Goal: Navigation & Orientation: Find specific page/section

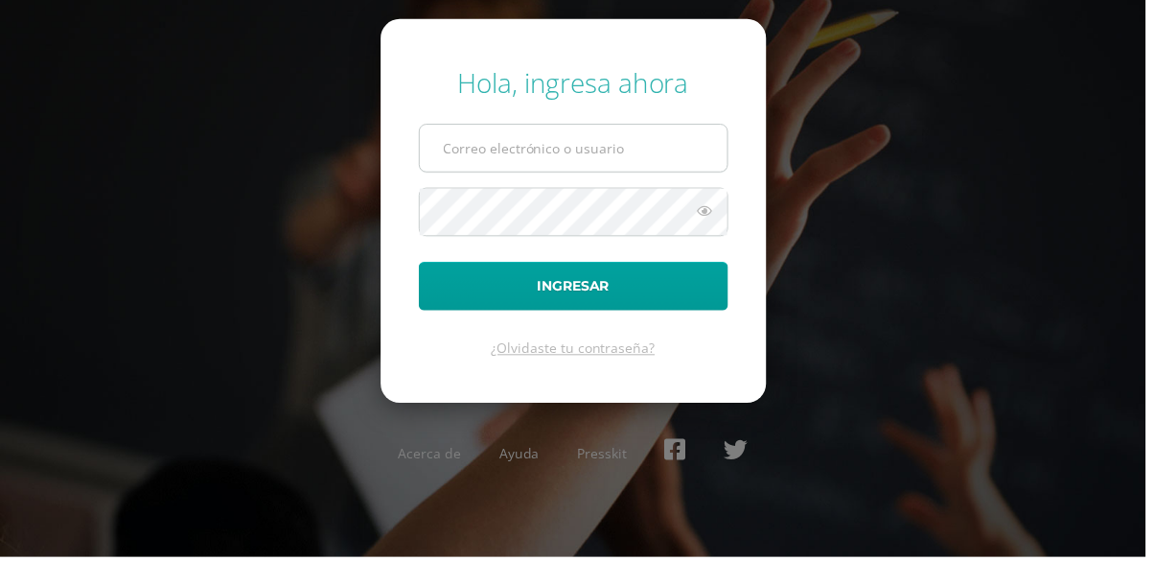
click at [516, 172] on input "text" at bounding box center [577, 149] width 309 height 47
type input "gomez.v@continentalamericano.edu.gt"
click at [422, 263] on button "Ingresar" at bounding box center [577, 287] width 311 height 49
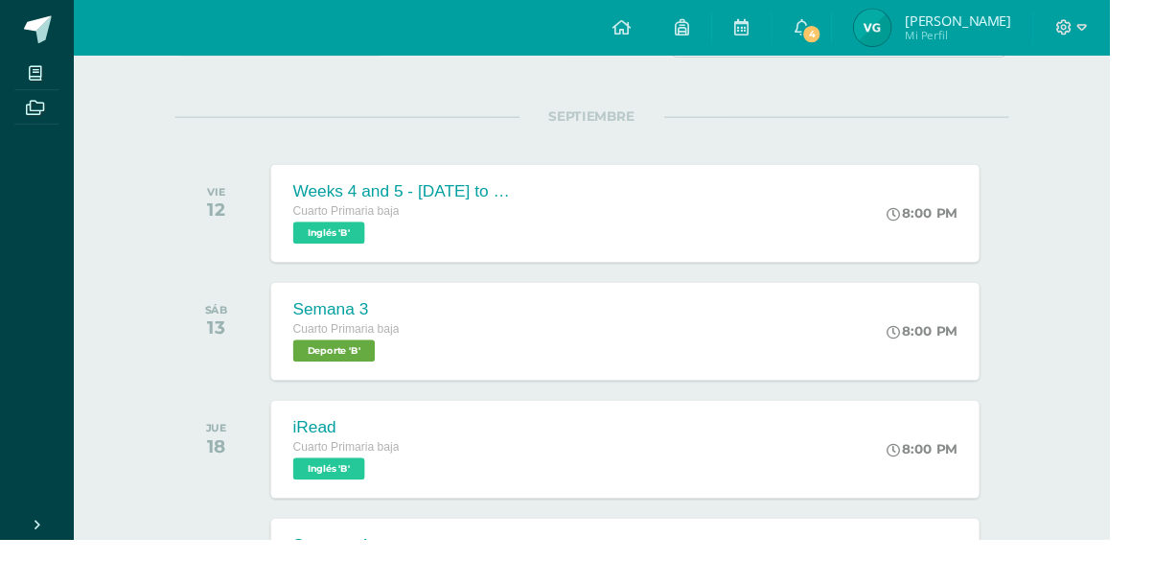
scroll to position [202, 0]
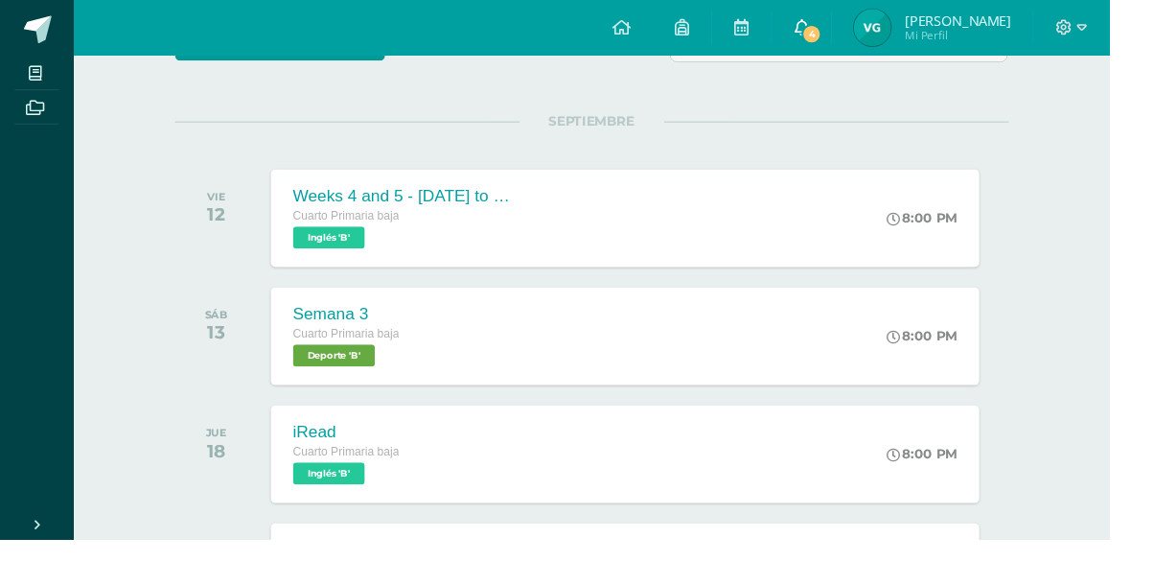
click at [855, 34] on span "4" at bounding box center [844, 35] width 21 height 21
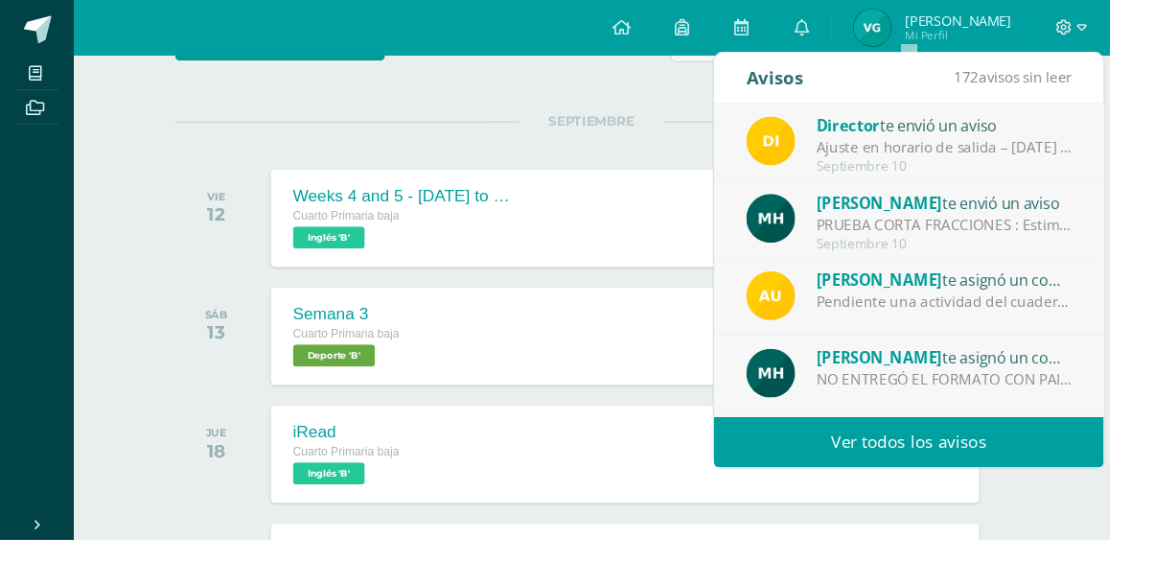
click at [1051, 157] on div "Ajuste en horario de salida – [DATE] : Estimados Padres de Familia, Debido a la…" at bounding box center [982, 154] width 266 height 22
